Goal: Task Accomplishment & Management: Use online tool/utility

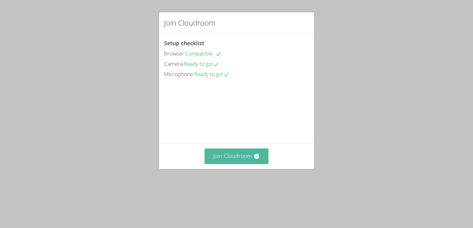
click at [252, 164] on button "Join Cloudroom" at bounding box center [236, 155] width 64 height 15
click at [255, 164] on button "Join Cloudroom" at bounding box center [236, 155] width 64 height 15
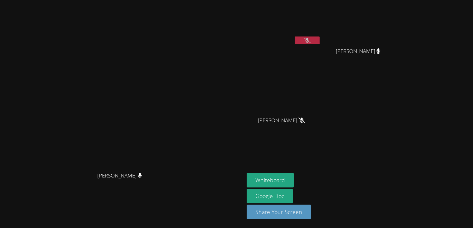
click at [169, 169] on video at bounding box center [121, 101] width 93 height 135
click at [309, 42] on icon at bounding box center [307, 40] width 4 height 5
click at [310, 41] on icon at bounding box center [307, 40] width 7 height 5
click at [294, 178] on button "Whiteboard" at bounding box center [269, 180] width 47 height 15
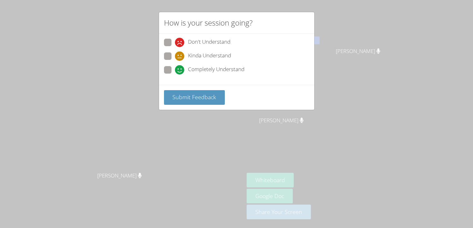
click at [179, 41] on icon at bounding box center [179, 42] width 9 height 9
click at [179, 41] on input "Don't Understand" at bounding box center [177, 41] width 5 height 5
radio input "true"
click at [207, 91] on button "Submit Feedback" at bounding box center [194, 97] width 61 height 15
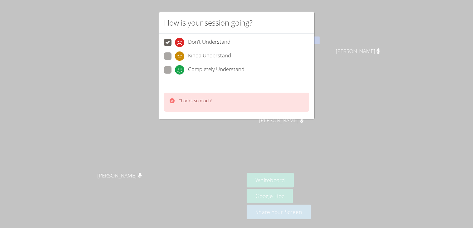
click at [212, 99] on div "Thanks so much!" at bounding box center [236, 102] width 145 height 19
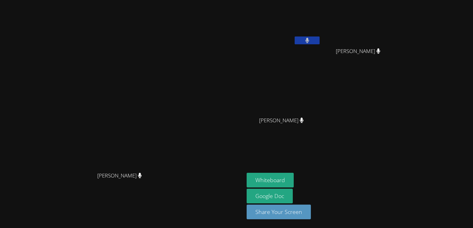
click at [303, 121] on icon at bounding box center [301, 119] width 4 height 5
click at [319, 41] on button at bounding box center [306, 40] width 25 height 8
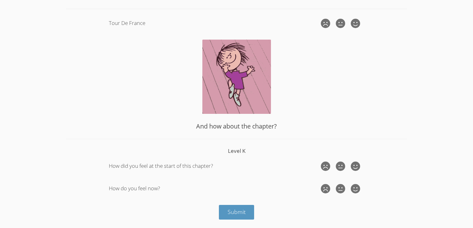
scroll to position [60, 0]
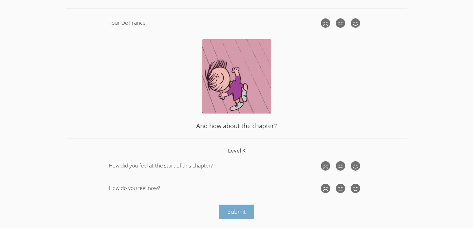
click at [245, 208] on span "Submit" at bounding box center [236, 211] width 18 height 7
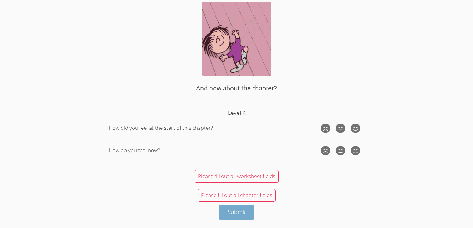
scroll to position [98, 0]
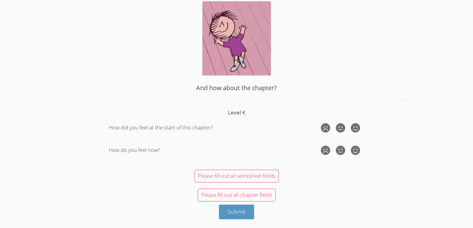
click at [418, 130] on html "Home Programs Sessions Tutors Messages Billing Logout SASHA Home › All Sessions…" at bounding box center [236, 16] width 473 height 228
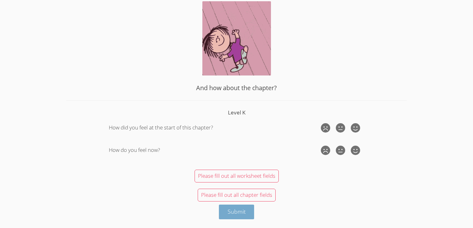
click at [246, 215] on button "Submit" at bounding box center [237, 211] width 36 height 15
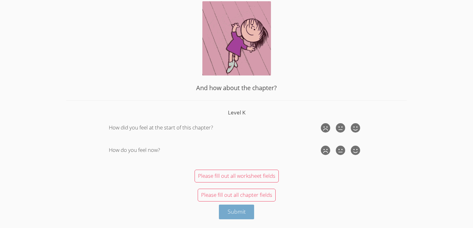
click at [248, 212] on button "Submit" at bounding box center [237, 211] width 36 height 15
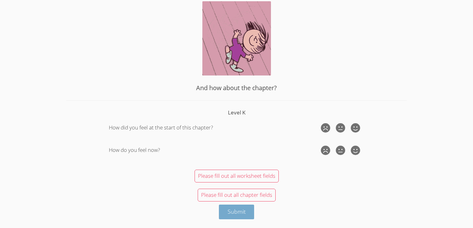
click at [246, 215] on button "Submit" at bounding box center [237, 211] width 36 height 15
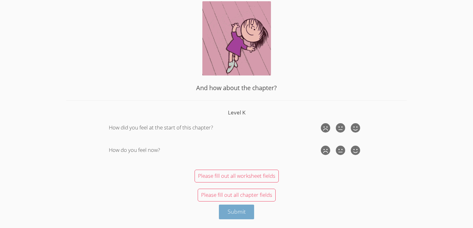
click at [247, 214] on button "Submit" at bounding box center [237, 211] width 36 height 15
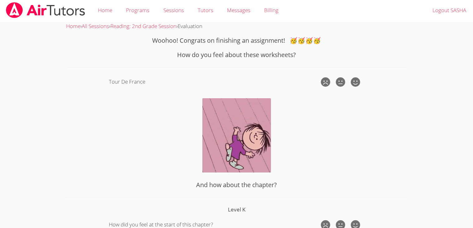
scroll to position [0, 0]
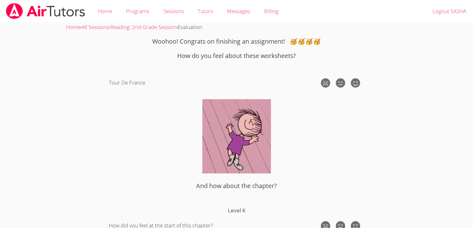
click at [375, 136] on form "Woohoo! Congrats on finishing an assignment! 🥳🥳🥳🥳 How do you feel about these w…" at bounding box center [236, 177] width 340 height 280
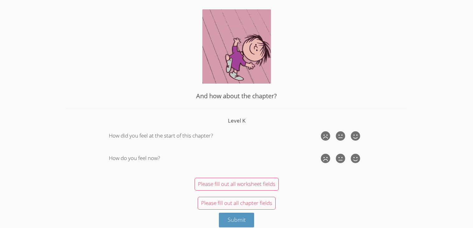
scroll to position [98, 0]
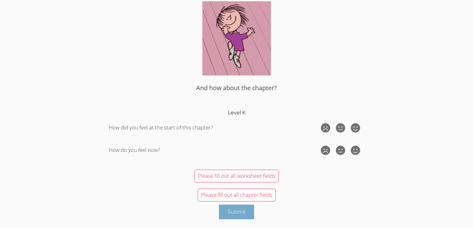
click at [230, 213] on span "Submit" at bounding box center [236, 211] width 18 height 7
click at [220, 212] on button "Submit" at bounding box center [237, 211] width 36 height 15
click at [220, 213] on button "Submit" at bounding box center [237, 211] width 36 height 15
